Goal: Task Accomplishment & Management: Use online tool/utility

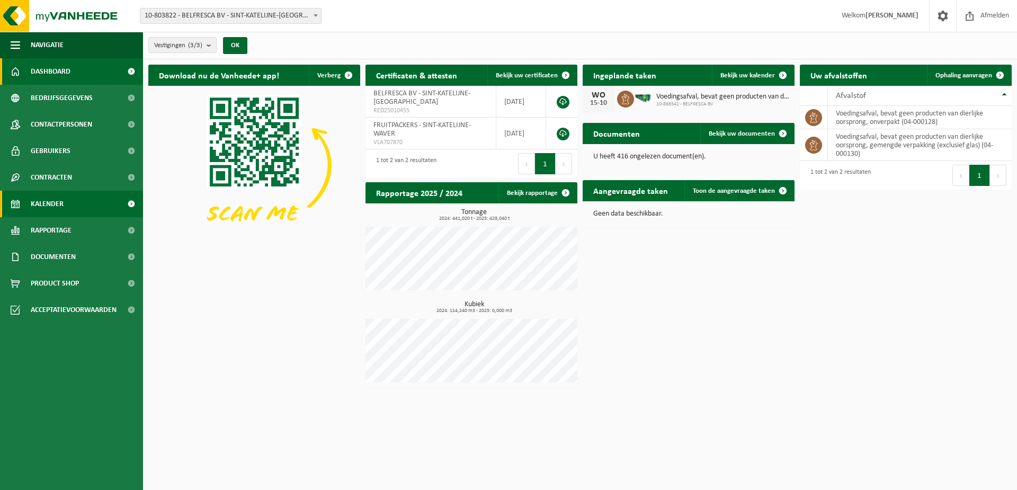
click at [57, 203] on span "Kalender" at bounding box center [47, 204] width 33 height 26
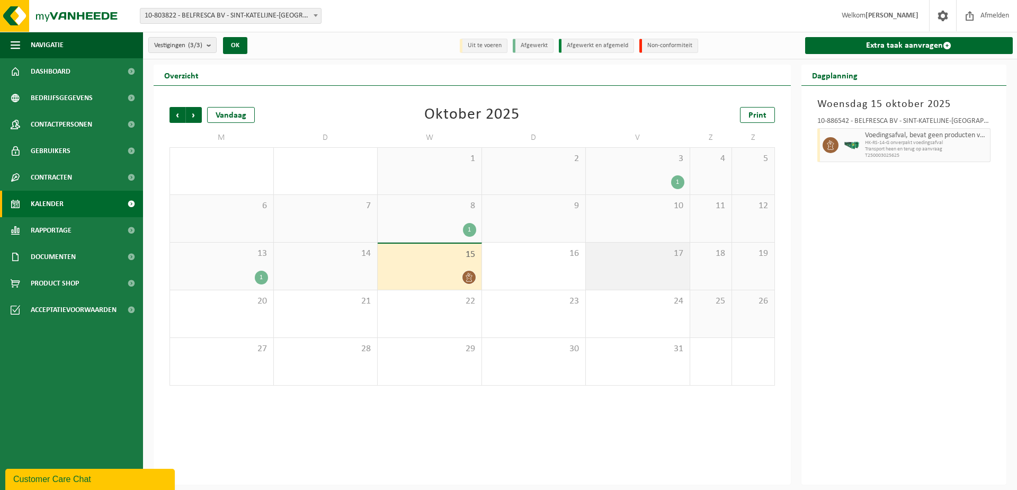
click at [632, 273] on div "17" at bounding box center [638, 266] width 104 height 47
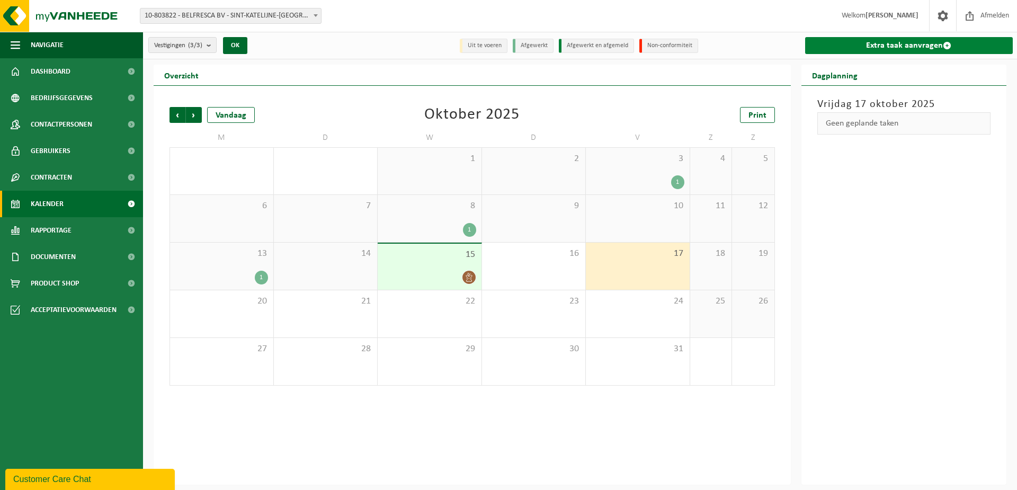
click at [904, 37] on link "Extra taak aanvragen" at bounding box center [909, 45] width 208 height 17
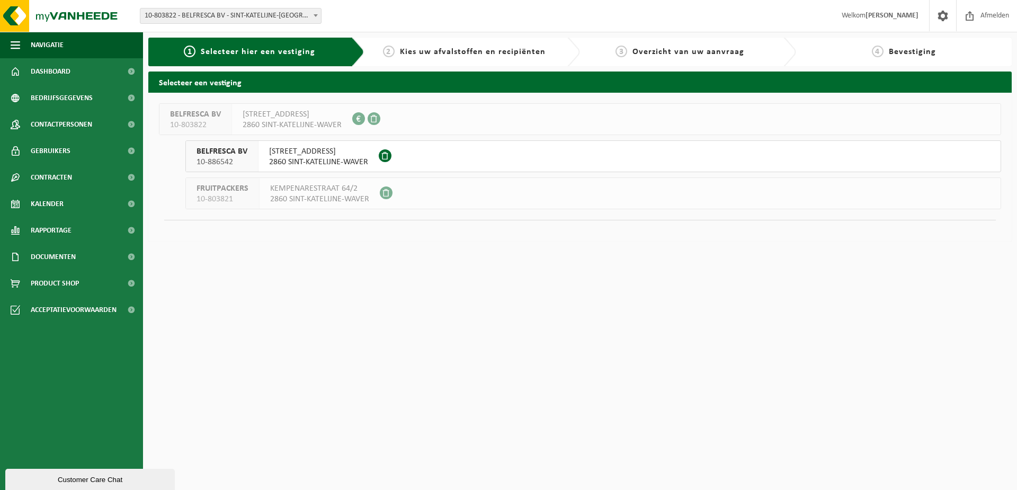
click at [347, 151] on span "HOVENIERSSTRAAT 47" at bounding box center [318, 151] width 99 height 11
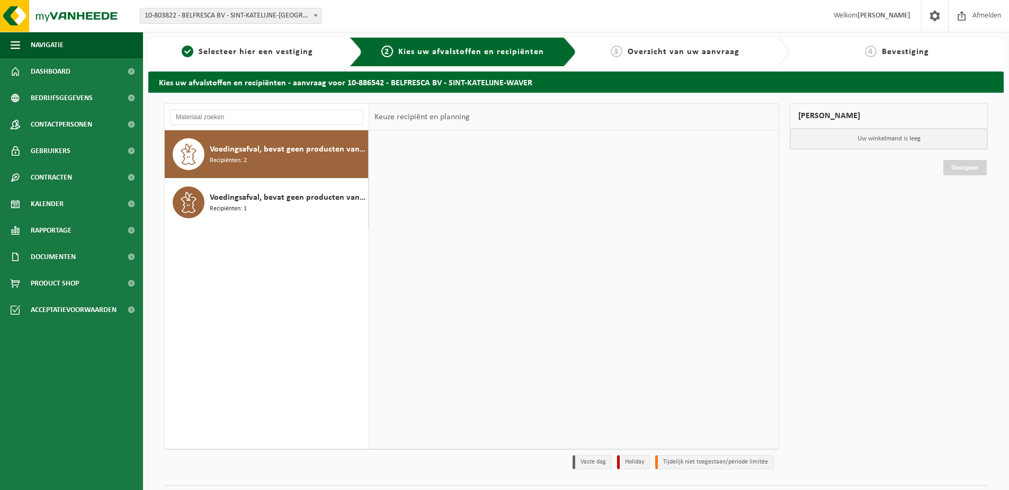
click at [453, 55] on span "Kies uw afvalstoffen en recipiënten" at bounding box center [471, 52] width 146 height 8
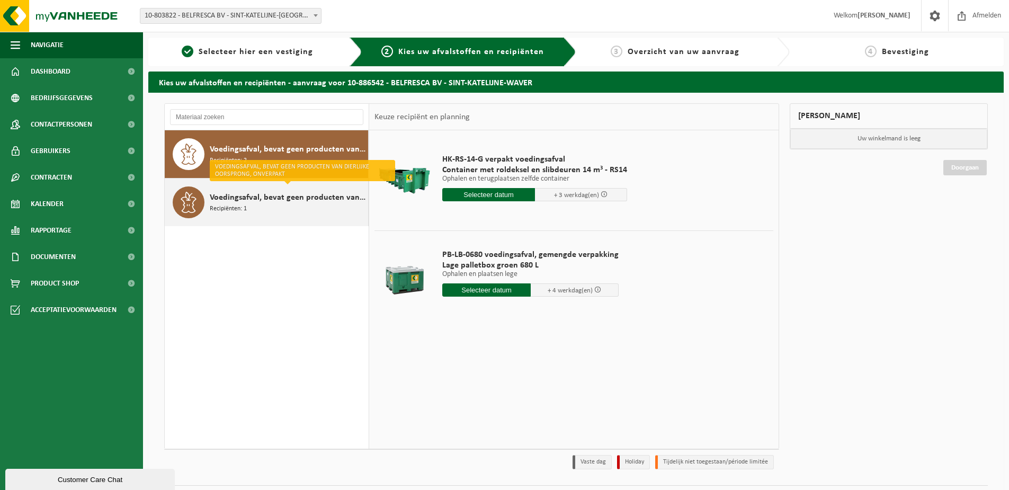
click at [293, 211] on div "Voedingsafval, bevat geen producten van dierlijke oorsprong, onverpakt Recipiën…" at bounding box center [288, 202] width 156 height 32
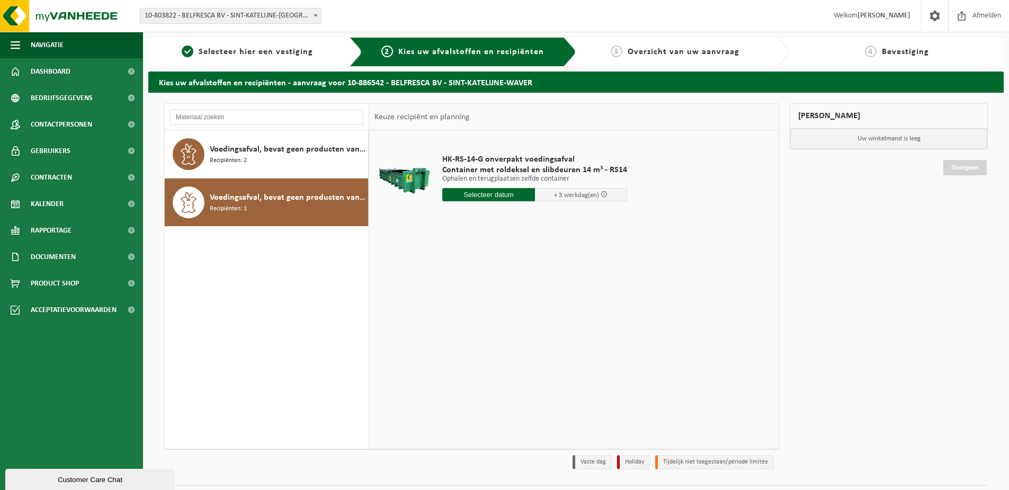
click at [502, 204] on div "HK-RS-14-G onverpakt voedingsafval Container met roldeksel en slibdeuren 14 m³ …" at bounding box center [534, 181] width 195 height 74
click at [501, 195] on input "text" at bounding box center [488, 194] width 93 height 13
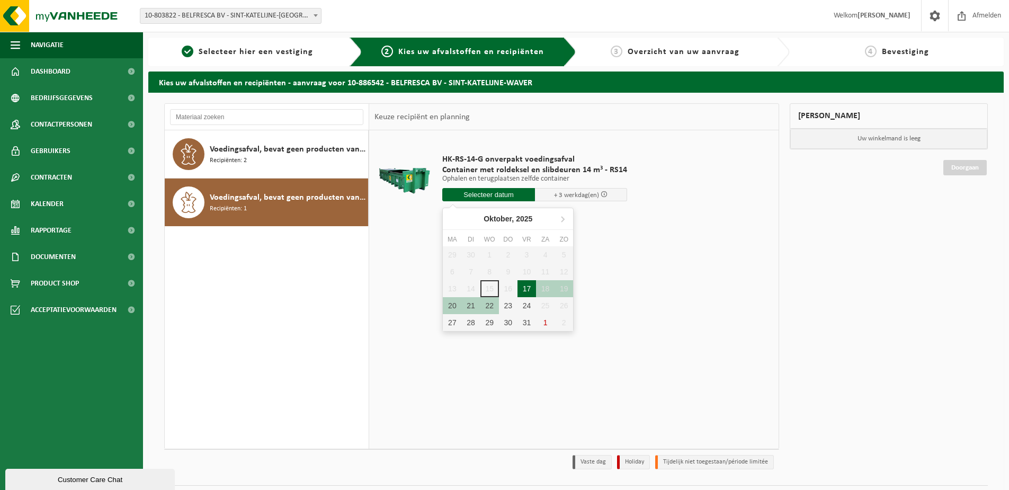
click at [531, 289] on div "17" at bounding box center [526, 288] width 19 height 17
type input "Van 2025-10-17"
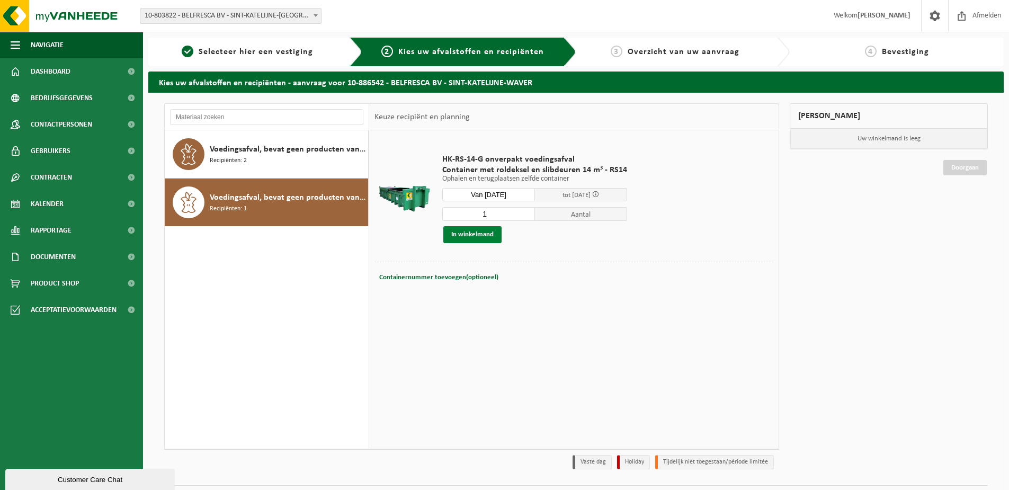
click at [487, 238] on button "In winkelmand" at bounding box center [472, 234] width 58 height 17
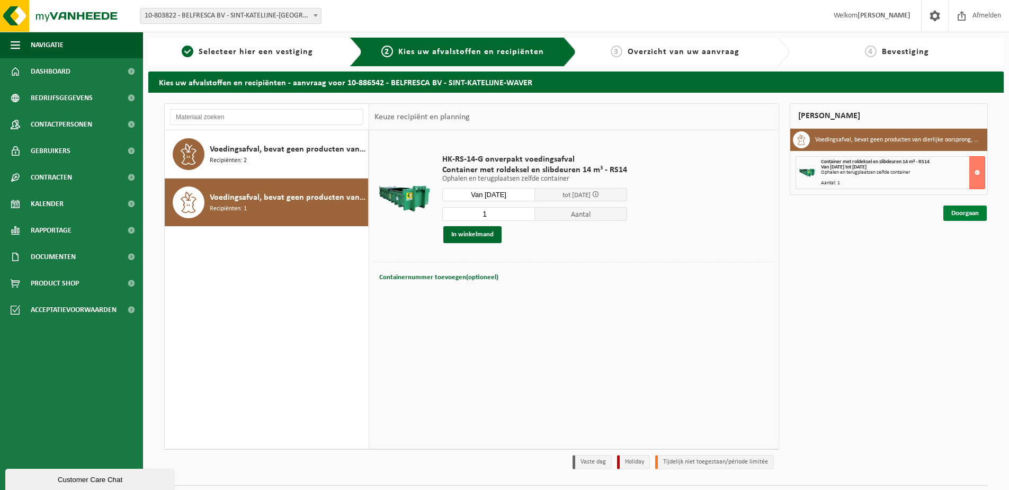
click at [983, 208] on link "Doorgaan" at bounding box center [964, 212] width 43 height 15
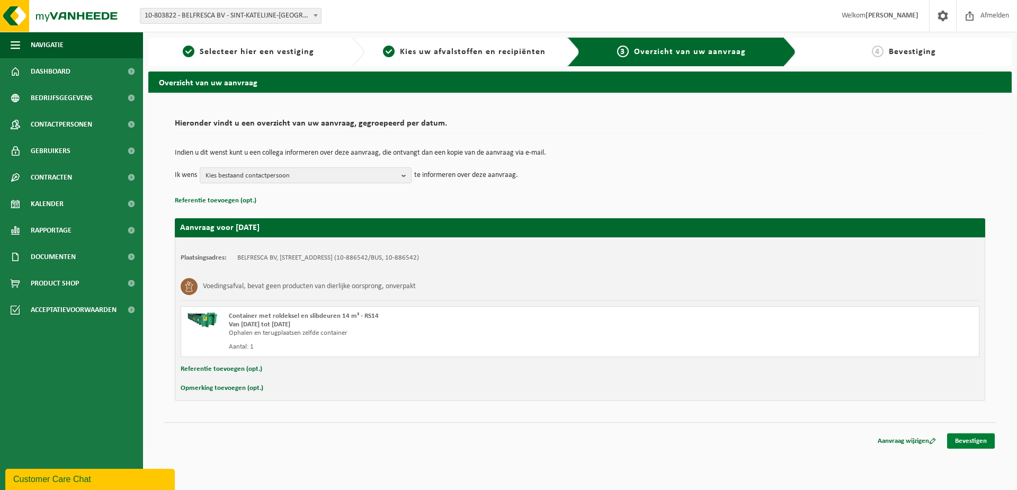
click at [975, 437] on link "Bevestigen" at bounding box center [971, 440] width 48 height 15
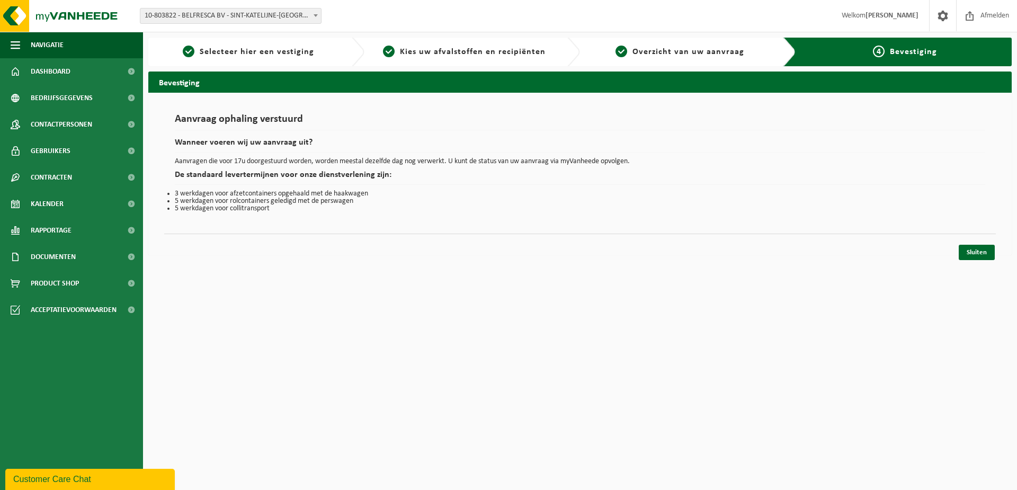
click at [982, 242] on div "Sluiten" at bounding box center [579, 239] width 831 height 11
click at [982, 248] on link "Sluiten" at bounding box center [976, 252] width 36 height 15
